Goal: Task Accomplishment & Management: Use online tool/utility

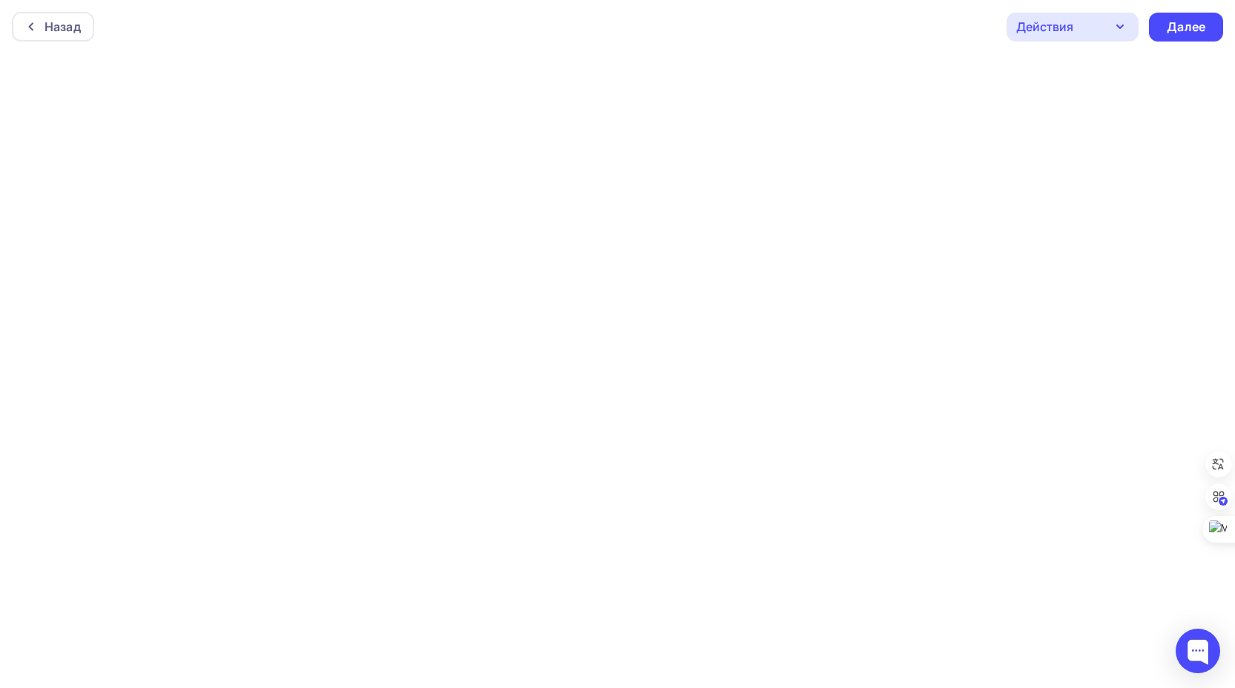
click at [1057, 24] on div "Действия" at bounding box center [1044, 27] width 57 height 18
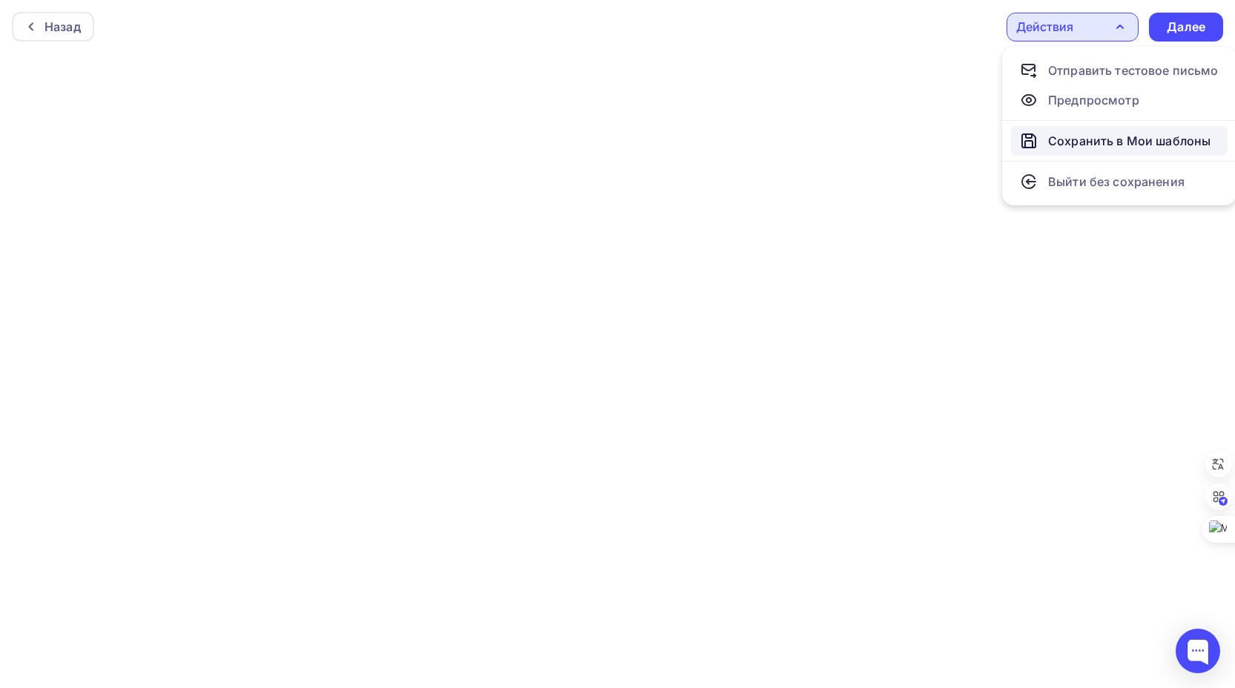
click at [1077, 139] on div "Сохранить в Мои шаблоны" at bounding box center [1129, 141] width 162 height 18
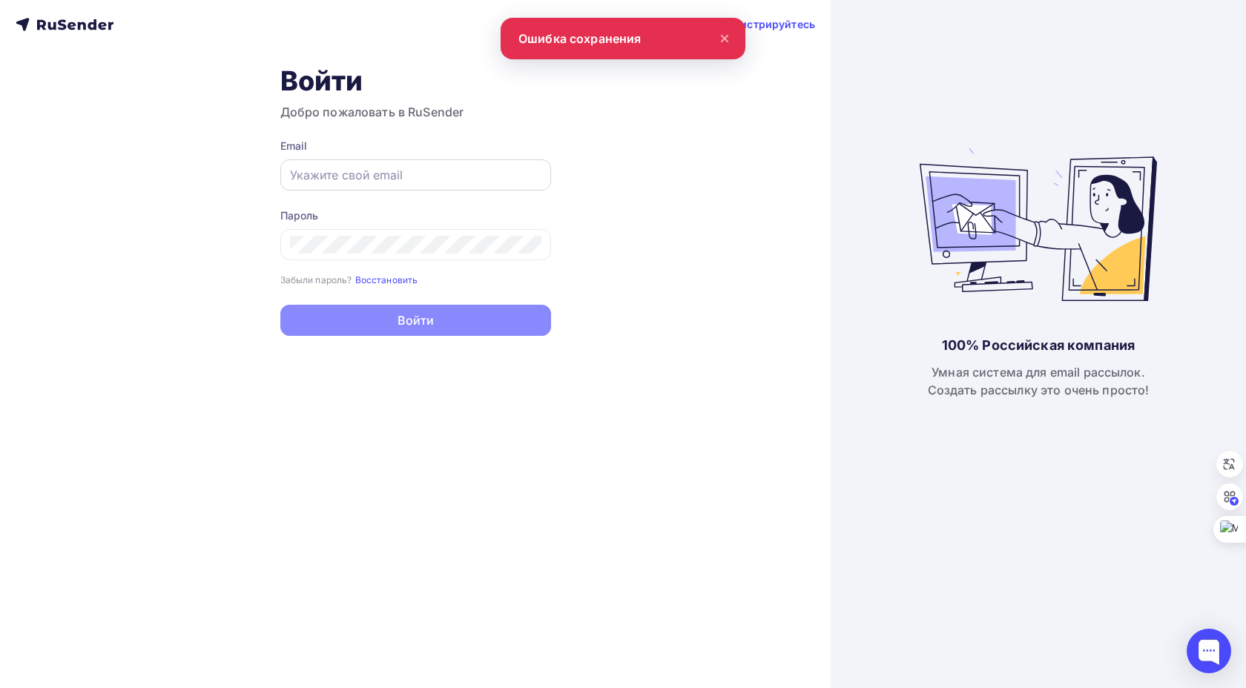
click at [346, 175] on input "text" at bounding box center [415, 175] width 251 height 18
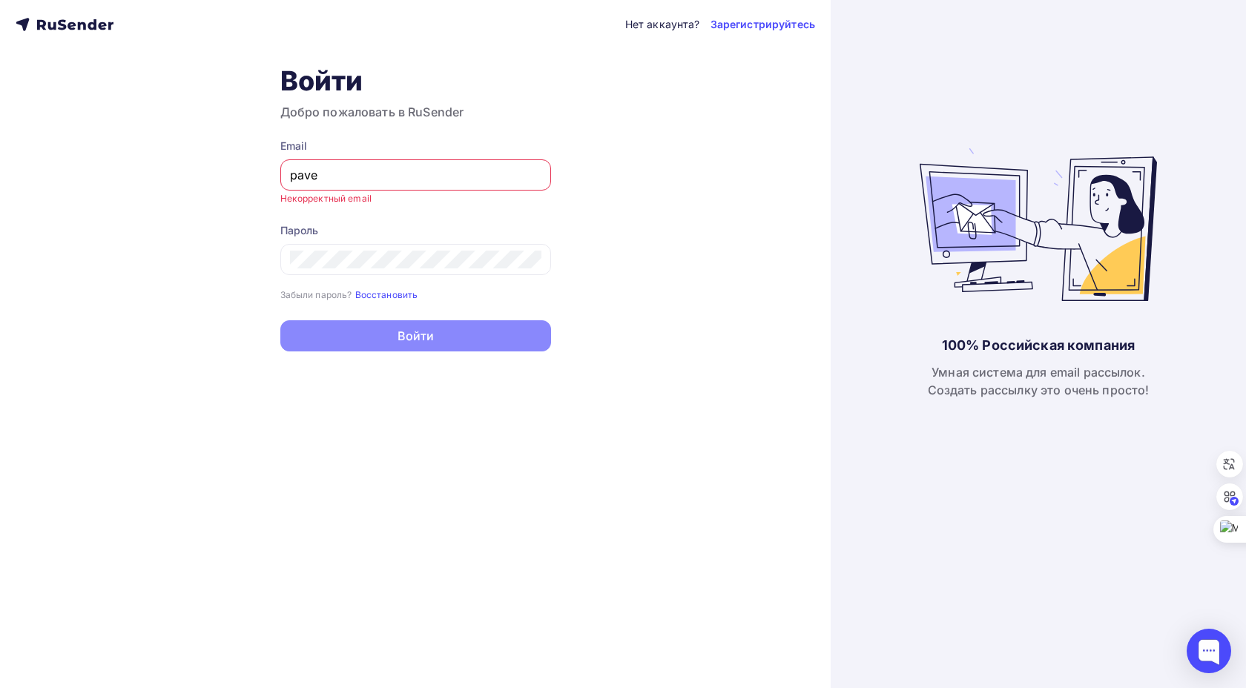
type input "[EMAIL_ADDRESS][DOMAIN_NAME]"
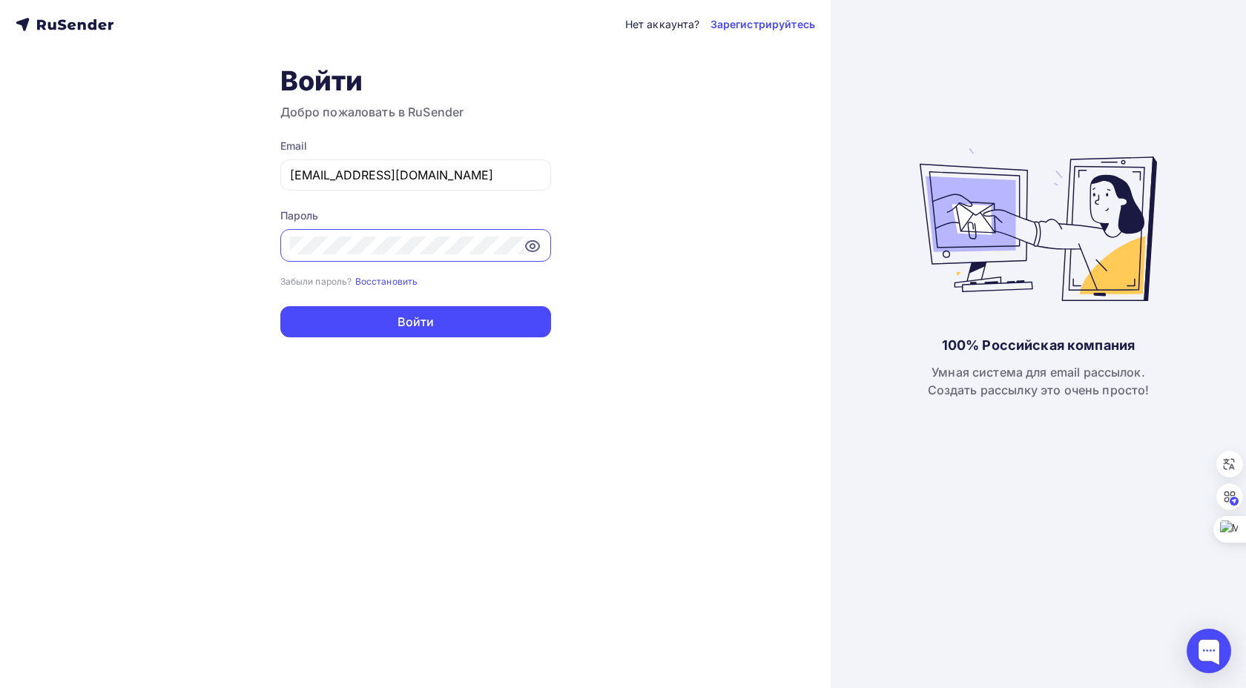
click at [280, 306] on button "Войти" at bounding box center [415, 321] width 271 height 31
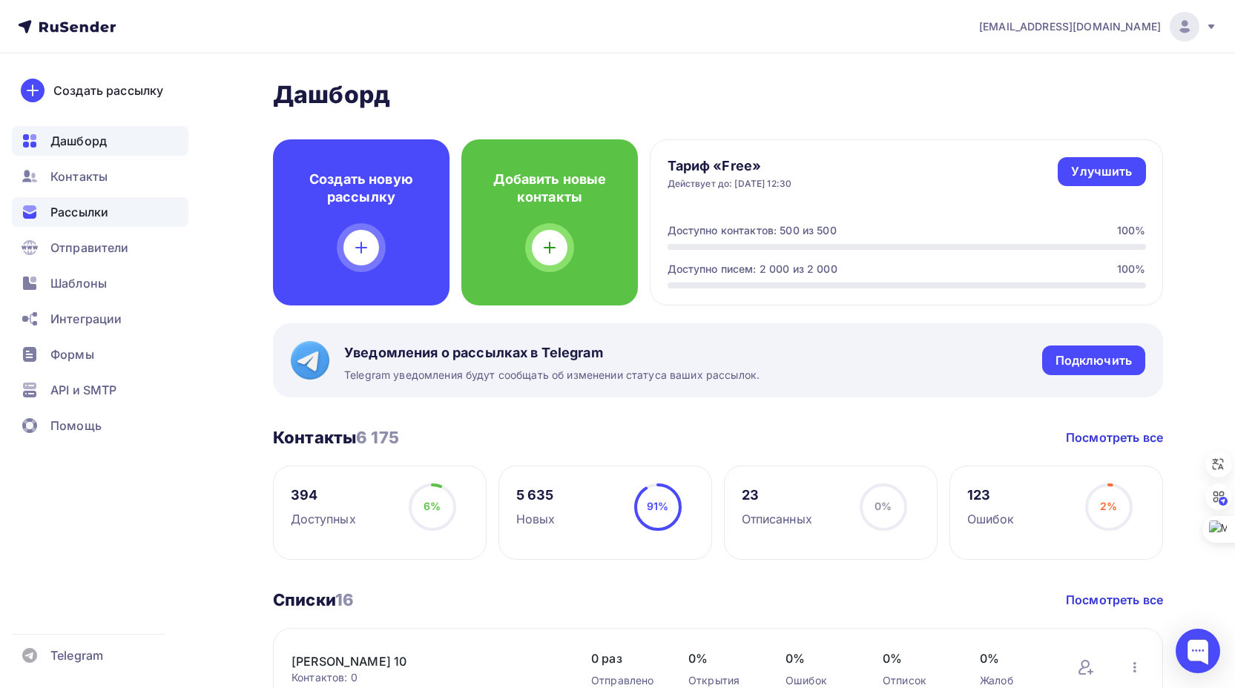
click at [80, 211] on span "Рассылки" at bounding box center [79, 212] width 58 height 18
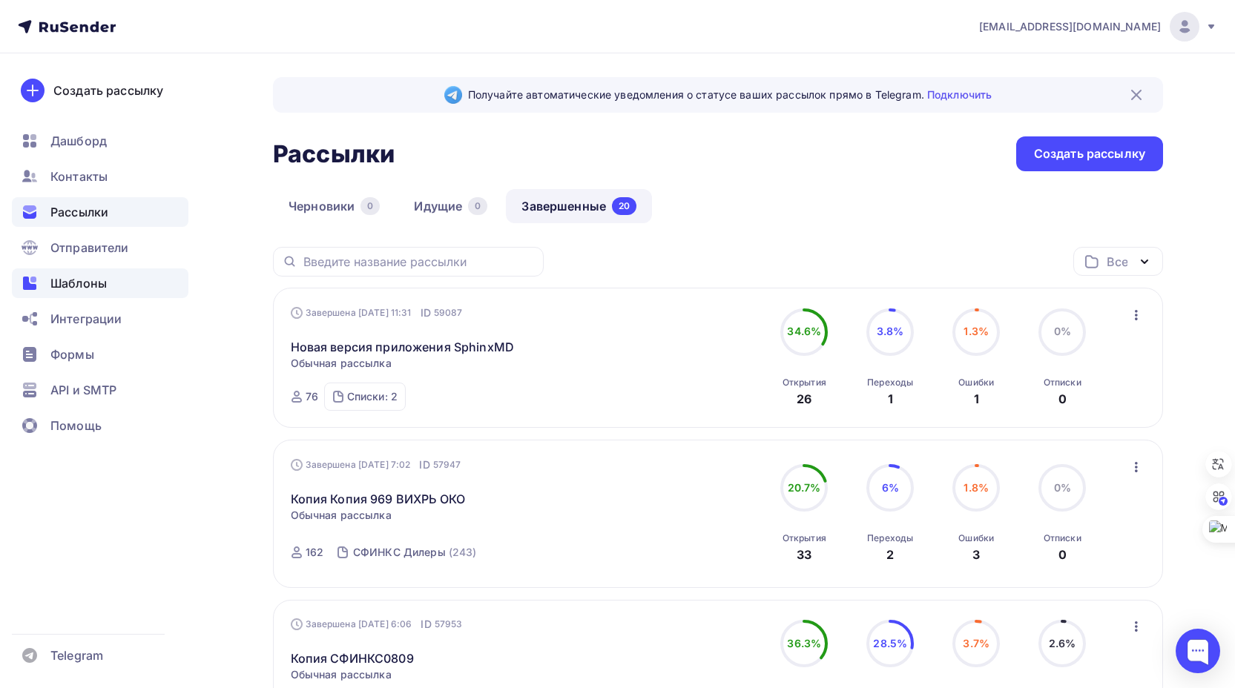
click at [92, 281] on span "Шаблоны" at bounding box center [78, 283] width 56 height 18
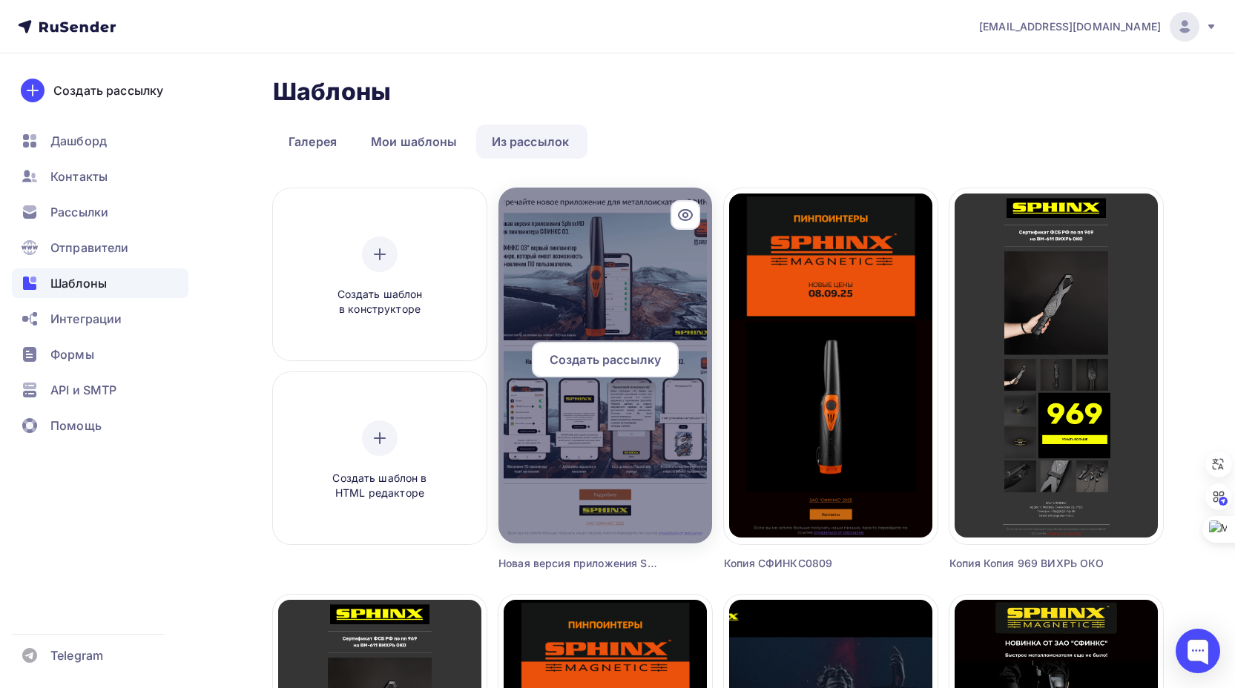
click at [616, 275] on div at bounding box center [605, 366] width 214 height 356
click at [611, 326] on div at bounding box center [605, 366] width 214 height 356
click at [685, 214] on icon at bounding box center [685, 215] width 18 height 18
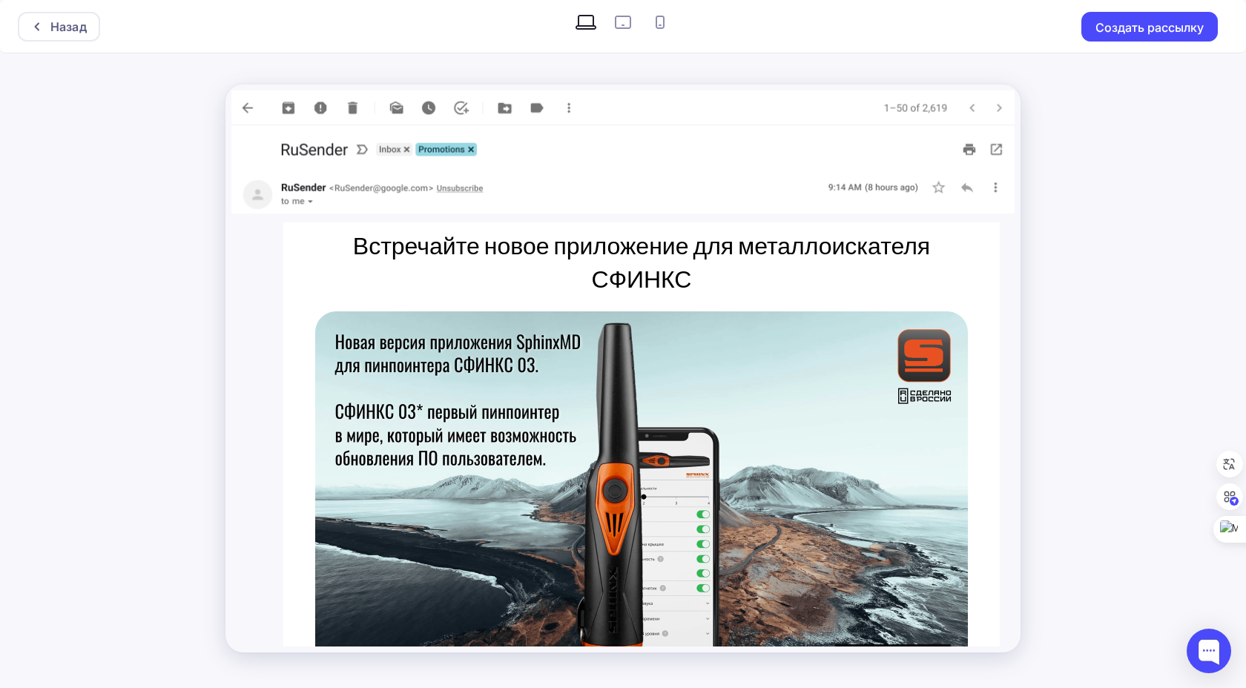
click at [615, 311] on img at bounding box center [641, 494] width 653 height 367
click at [52, 27] on div "Назад" at bounding box center [68, 27] width 36 height 18
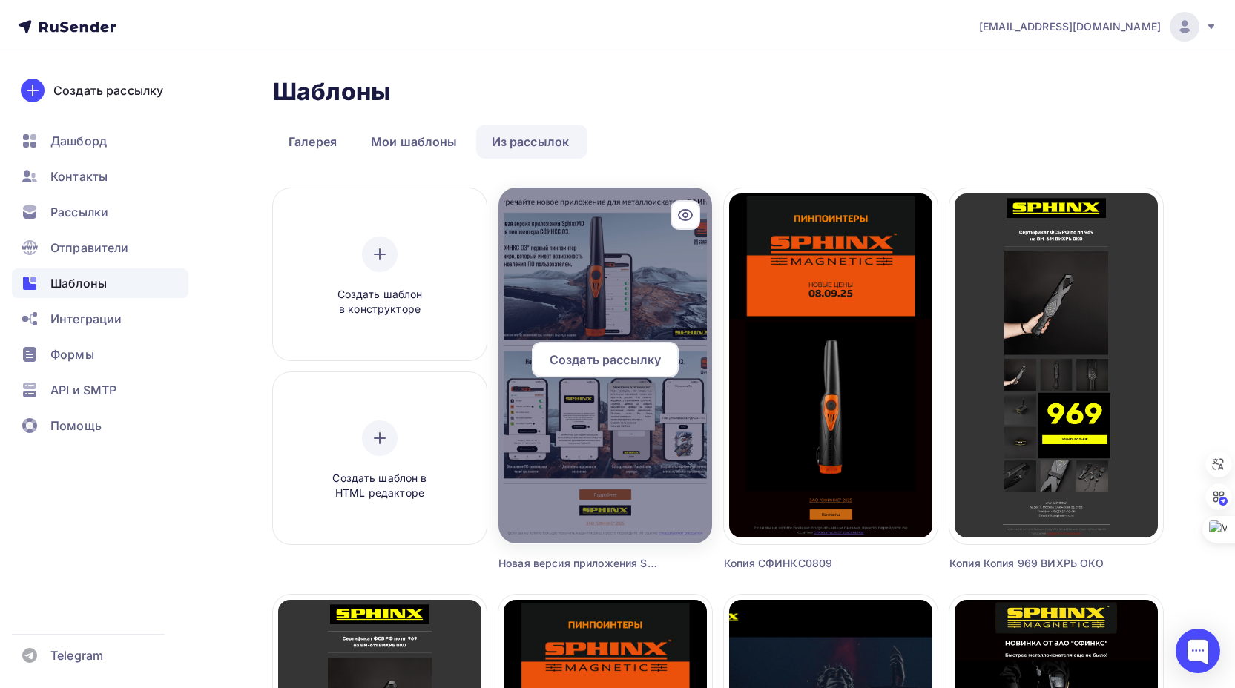
click at [621, 360] on span "Создать рассылку" at bounding box center [605, 360] width 111 height 18
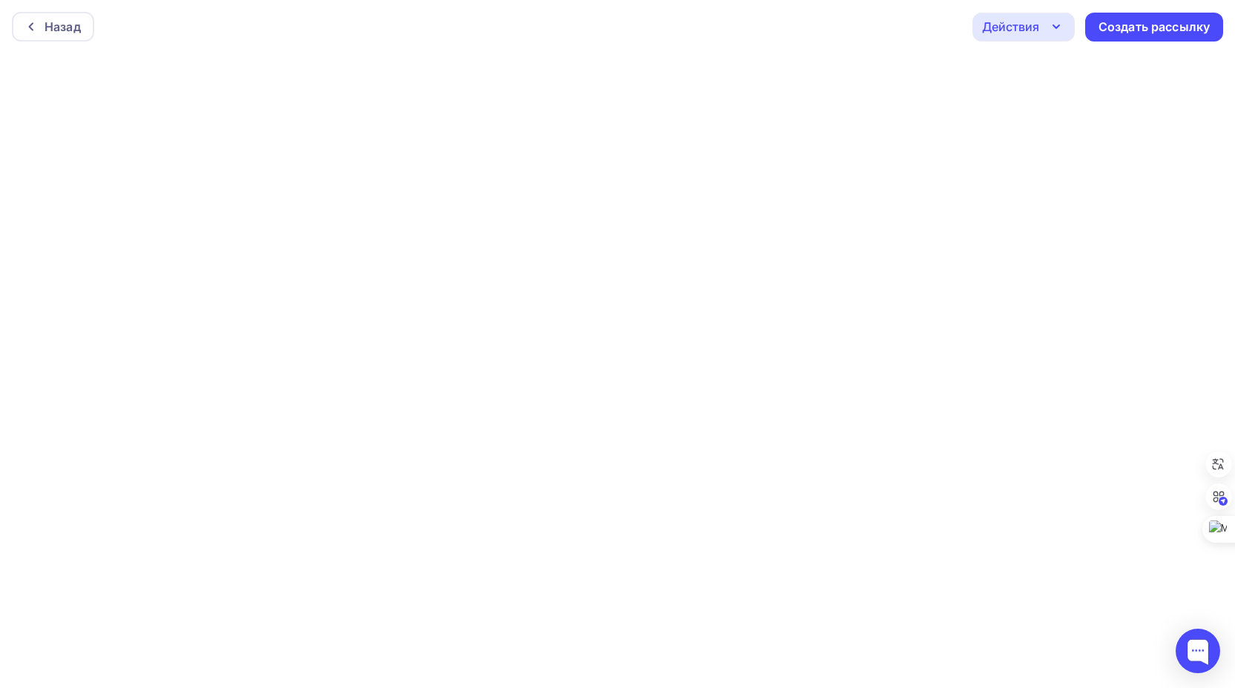
click at [1021, 25] on div "Действия" at bounding box center [1010, 27] width 57 height 18
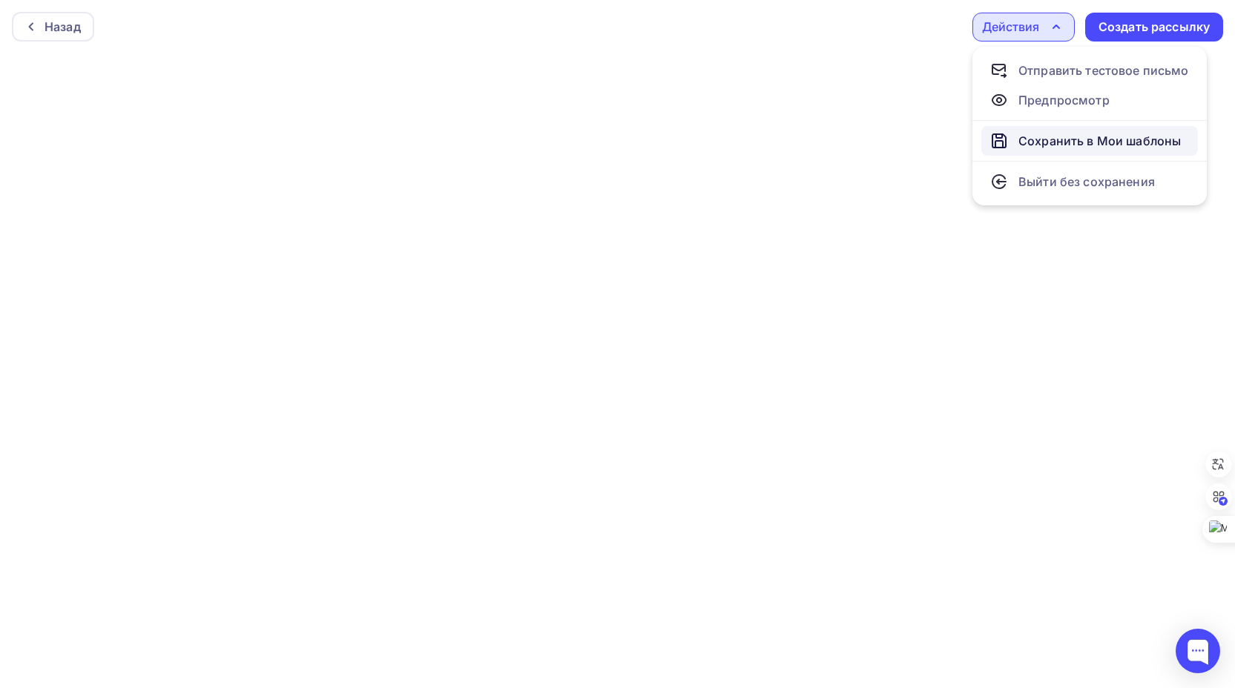
click at [1034, 141] on div "Сохранить в Мои шаблоны" at bounding box center [1099, 141] width 162 height 18
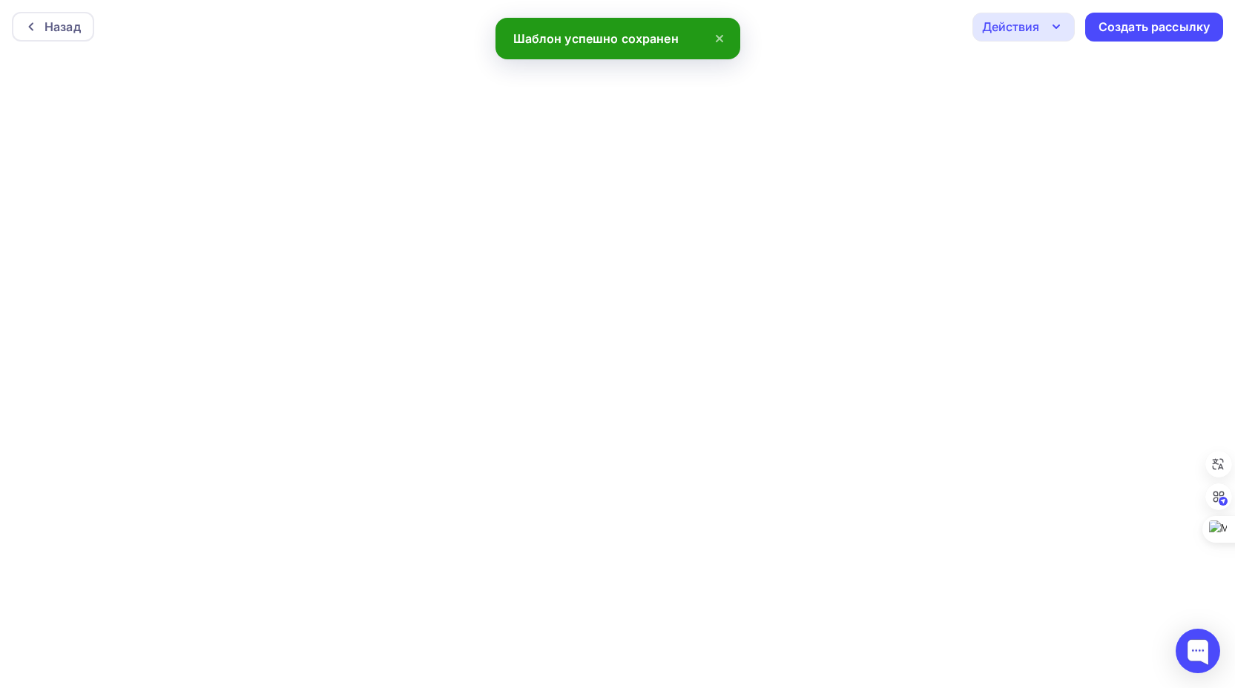
click at [1058, 23] on icon "button" at bounding box center [1056, 27] width 18 height 18
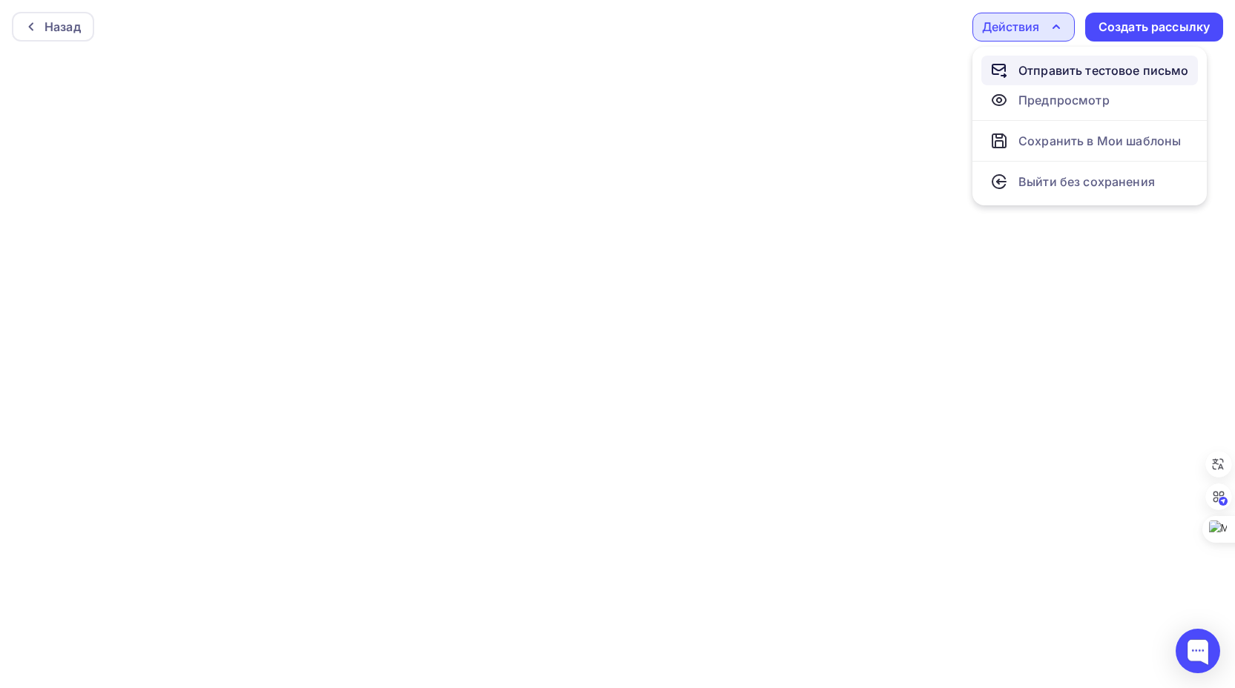
click at [1057, 70] on div "Отправить тестовое письмо" at bounding box center [1103, 71] width 171 height 18
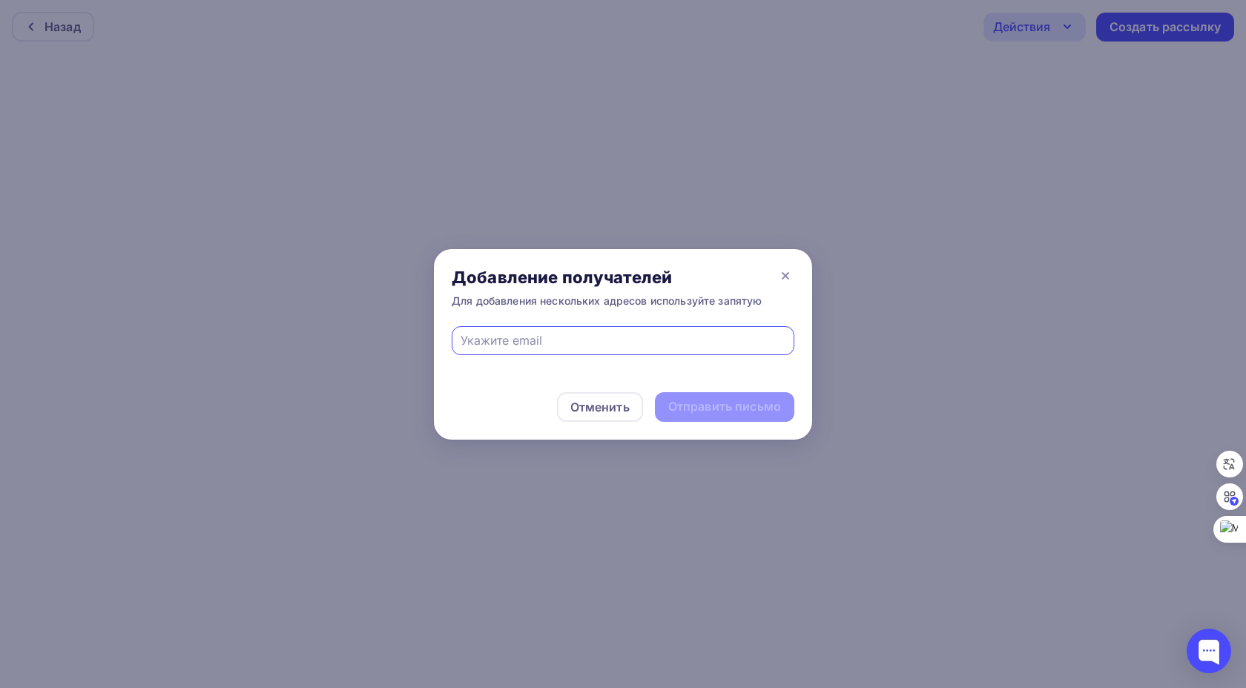
click at [513, 344] on input "text" at bounding box center [624, 341] width 326 height 18
type input "[EMAIL_ADDRESS][DOMAIN_NAME]"
click at [707, 404] on div "Отправить письмо" at bounding box center [724, 406] width 113 height 17
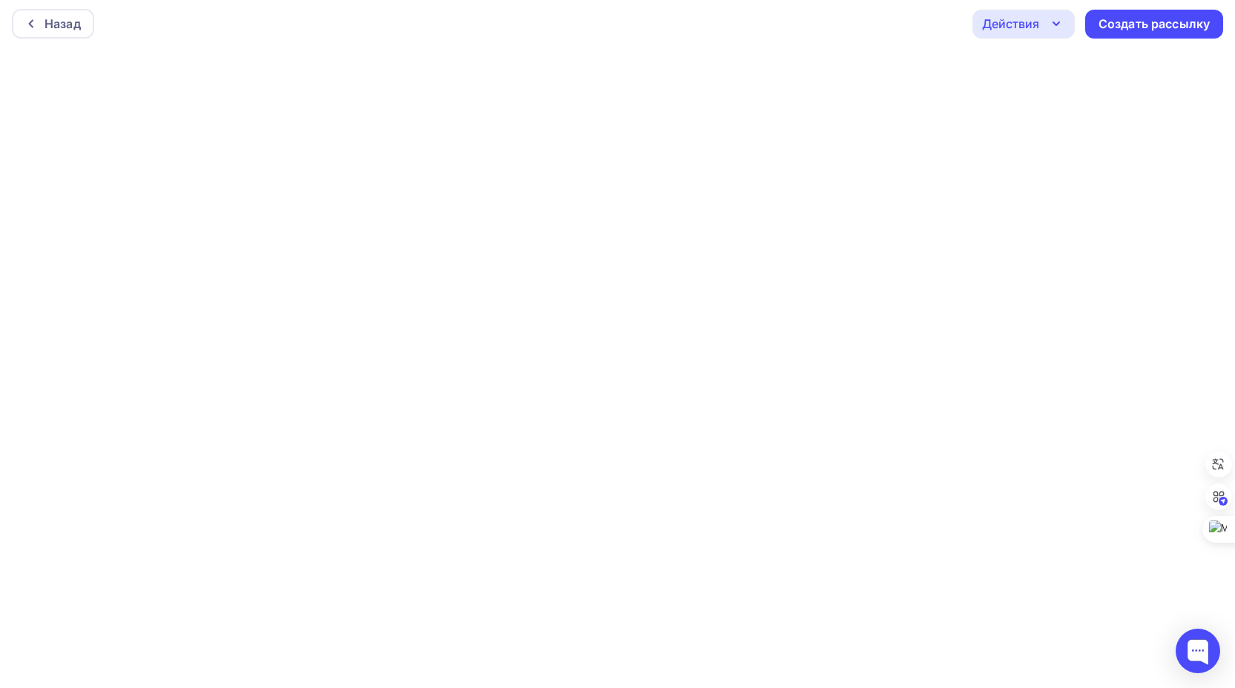
scroll to position [4, 0]
click at [1049, 25] on icon "button" at bounding box center [1056, 23] width 18 height 18
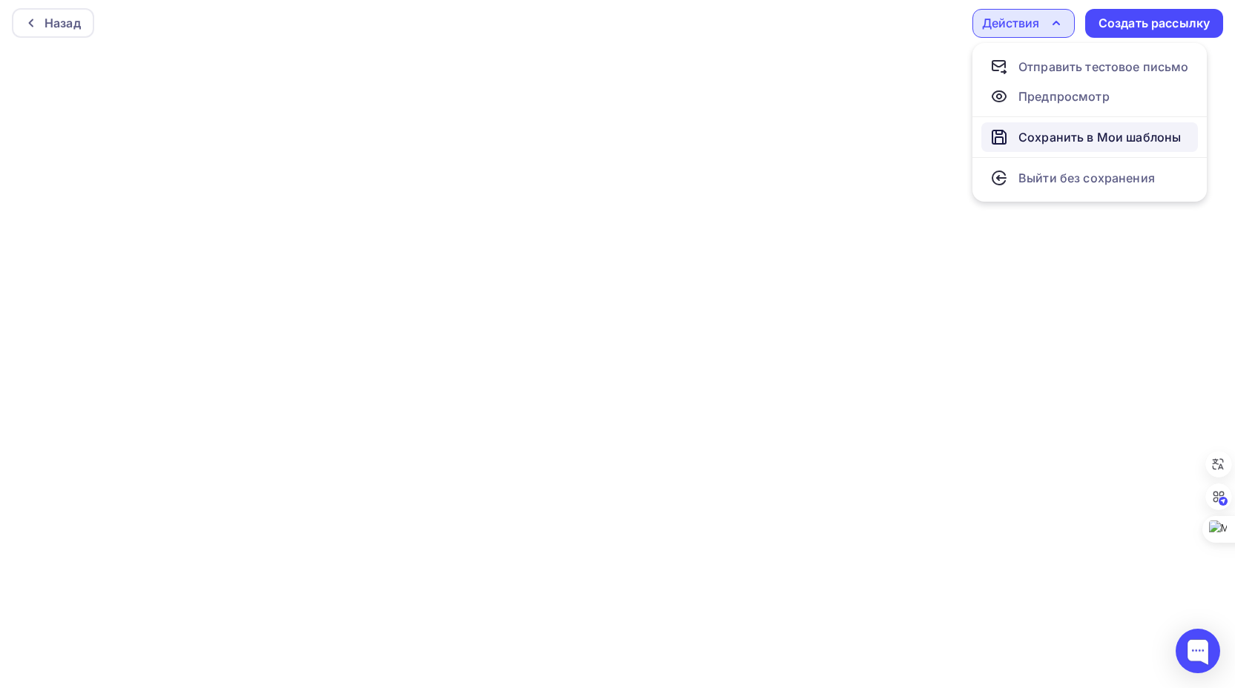
click at [1040, 136] on div "Сохранить в Мои шаблоны" at bounding box center [1099, 137] width 162 height 18
